Goal: Navigation & Orientation: Find specific page/section

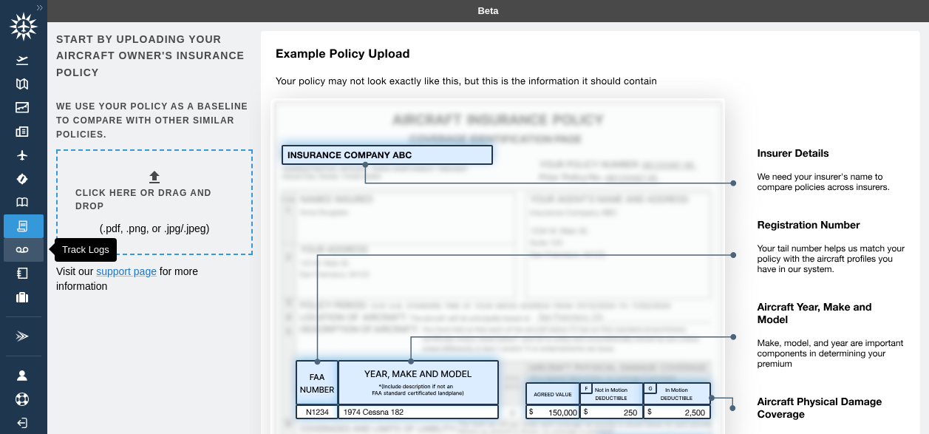
click at [23, 244] on link "Track Logs" at bounding box center [24, 250] width 40 height 24
click at [23, 247] on img at bounding box center [22, 250] width 16 height 6
click at [37, 224] on link "Insurance" at bounding box center [24, 226] width 40 height 24
